Goal: Information Seeking & Learning: Understand process/instructions

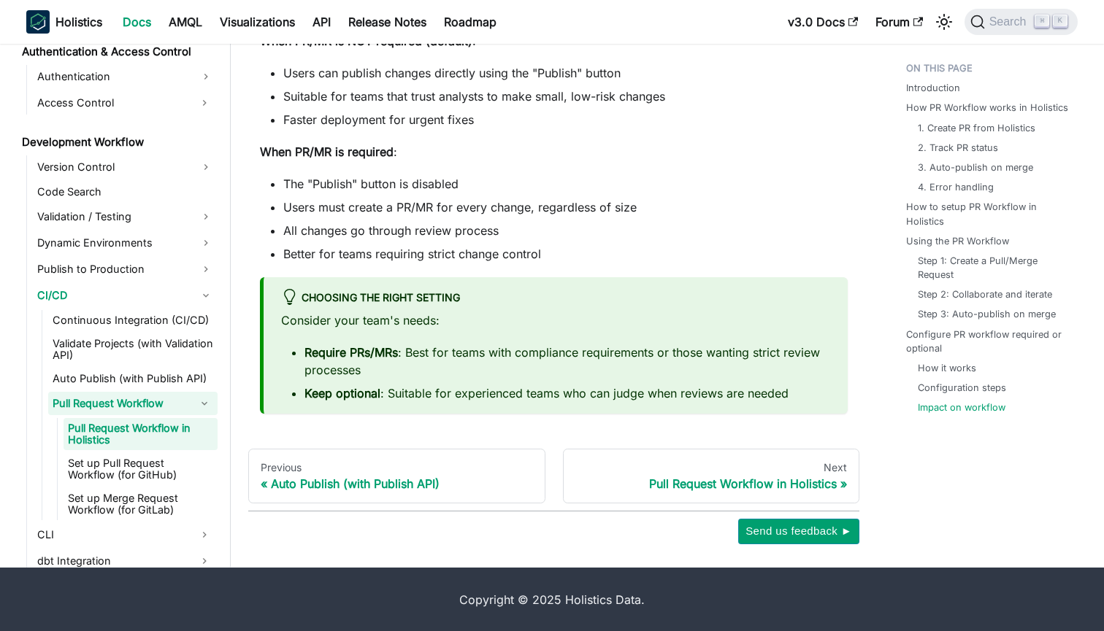
scroll to position [3943, 0]
